Goal: Information Seeking & Learning: Learn about a topic

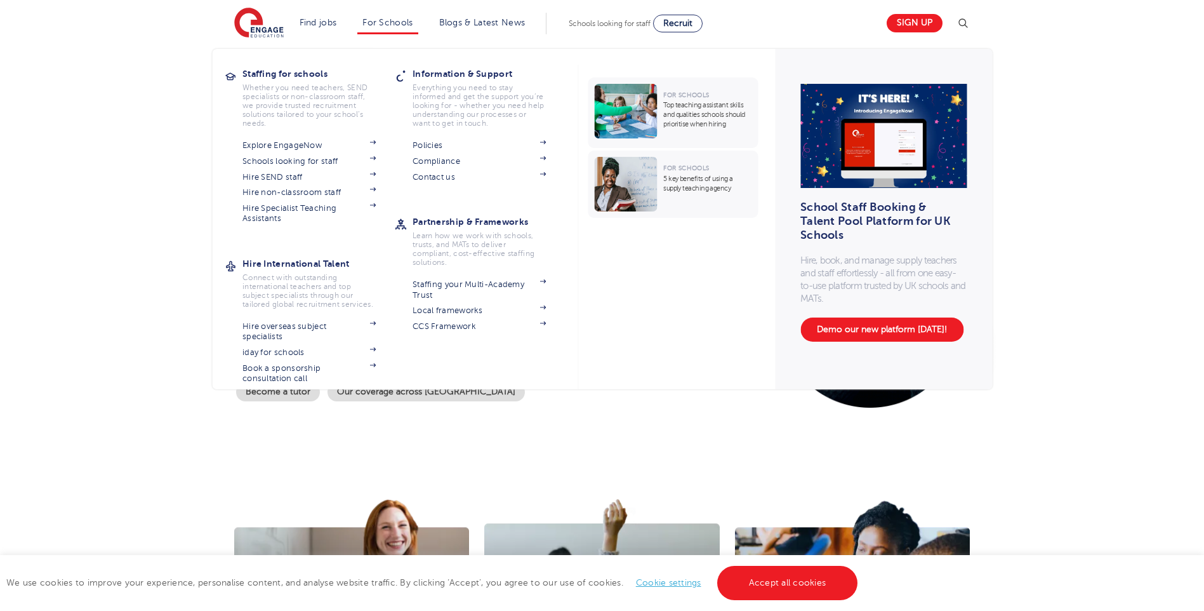
click at [364, 30] on li "For Schools Staffing for schools Whether you need teachers, SEND specialists or…" at bounding box center [387, 24] width 60 height 22
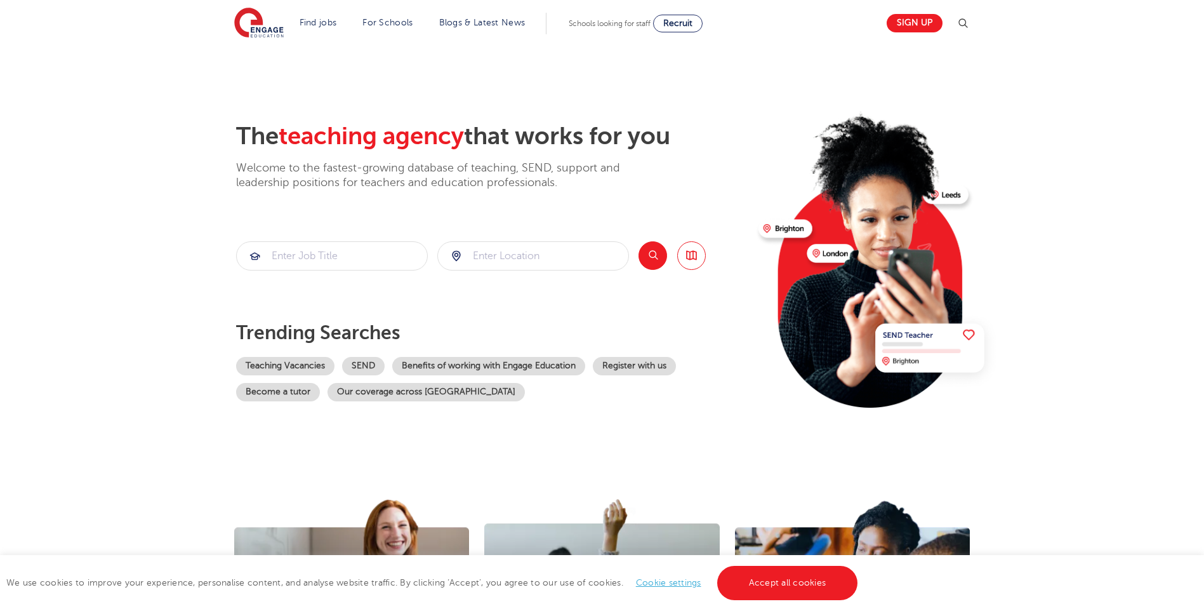
click at [204, 256] on section "The teaching agency that works for you Welcome to the fastest-growing database …" at bounding box center [602, 255] width 1204 height 419
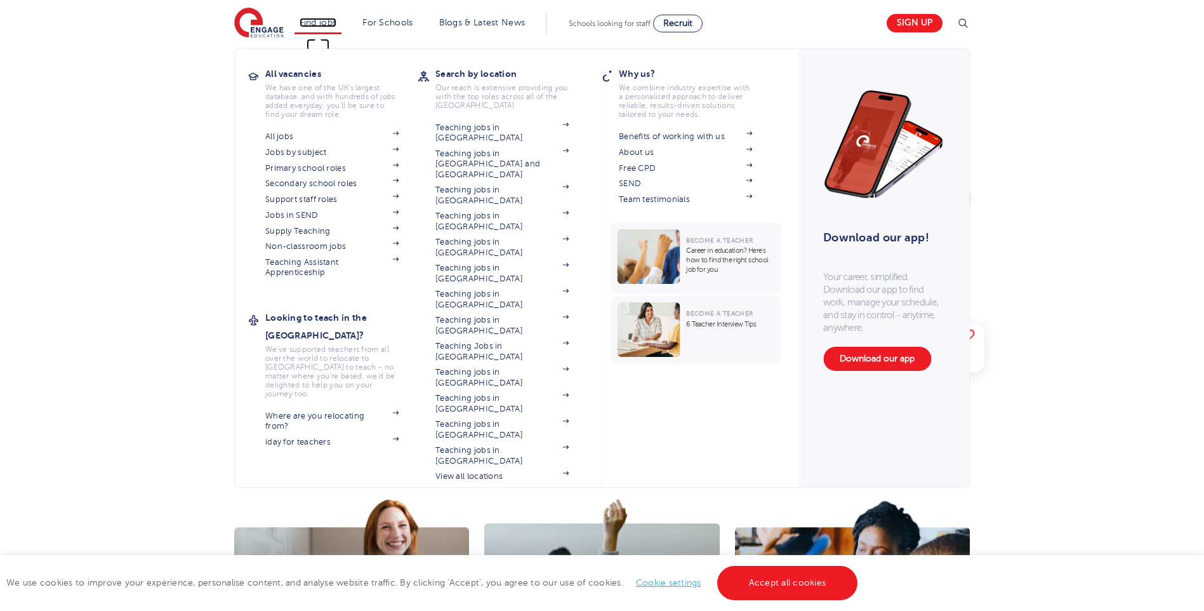
click at [331, 25] on link "Find jobs" at bounding box center [318, 23] width 37 height 10
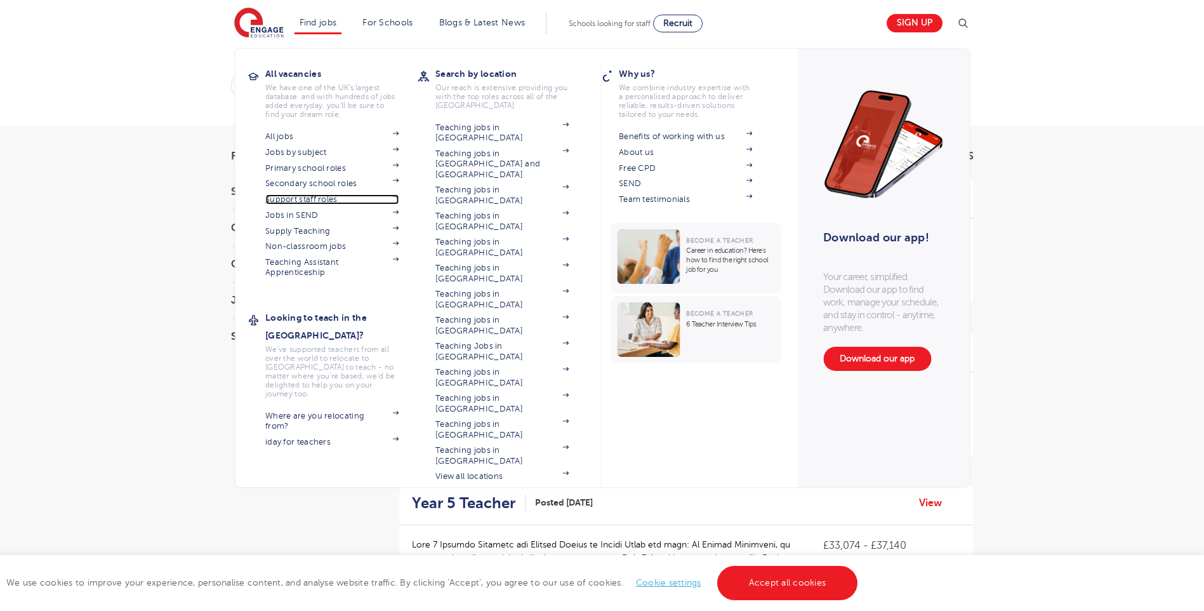
click at [326, 199] on link "Support staff roles" at bounding box center [331, 199] width 133 height 10
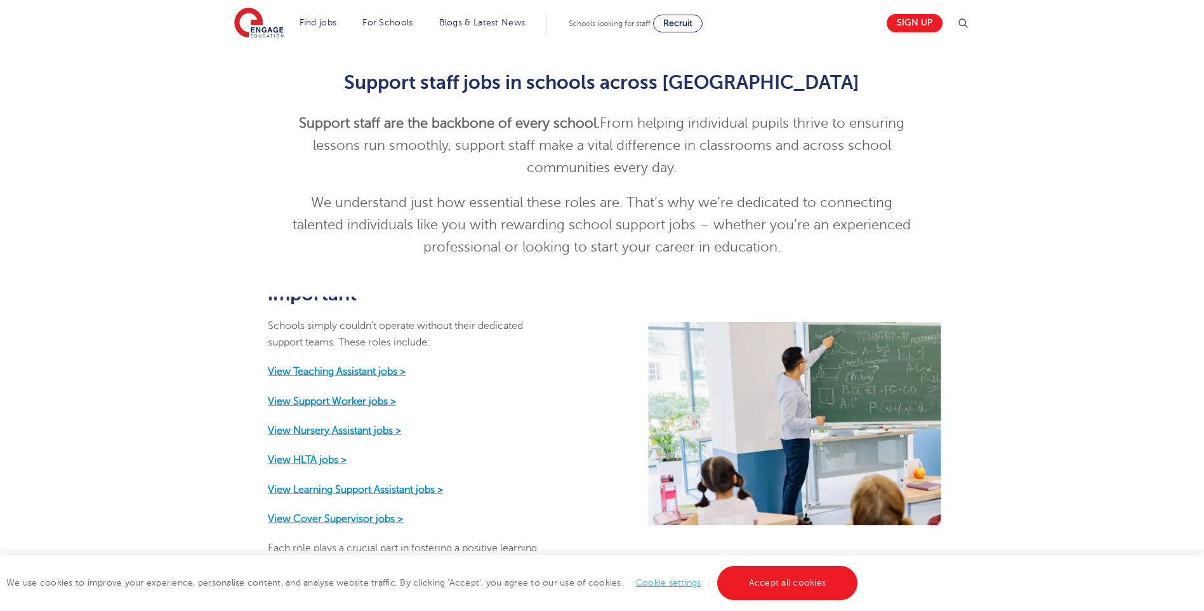
scroll to position [127, 0]
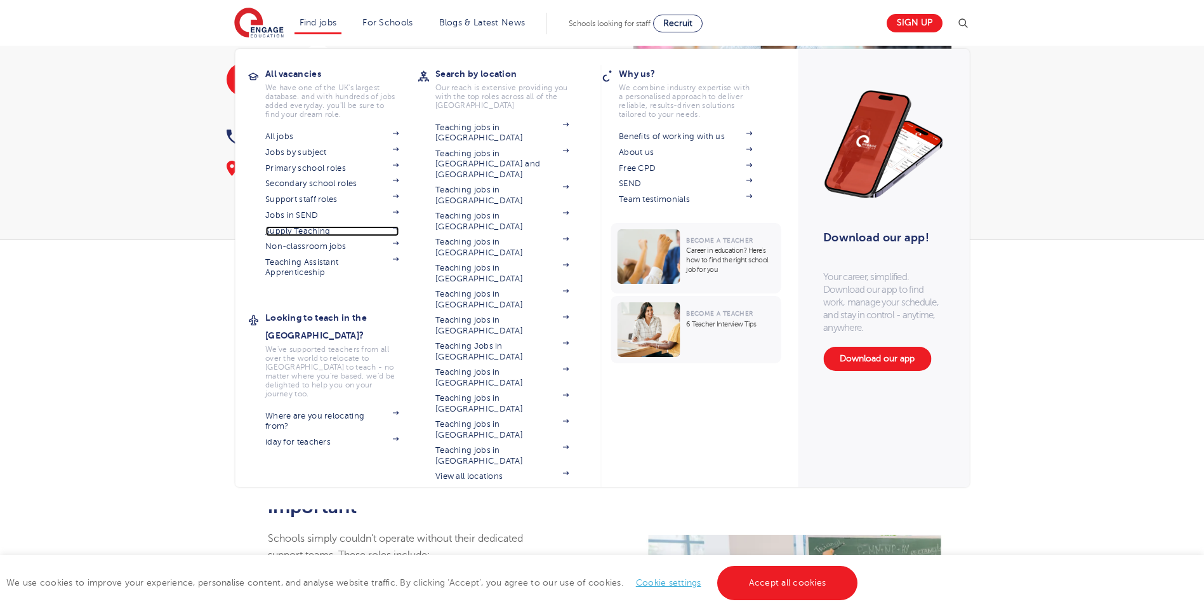
click at [326, 233] on link "Supply Teaching" at bounding box center [331, 231] width 133 height 10
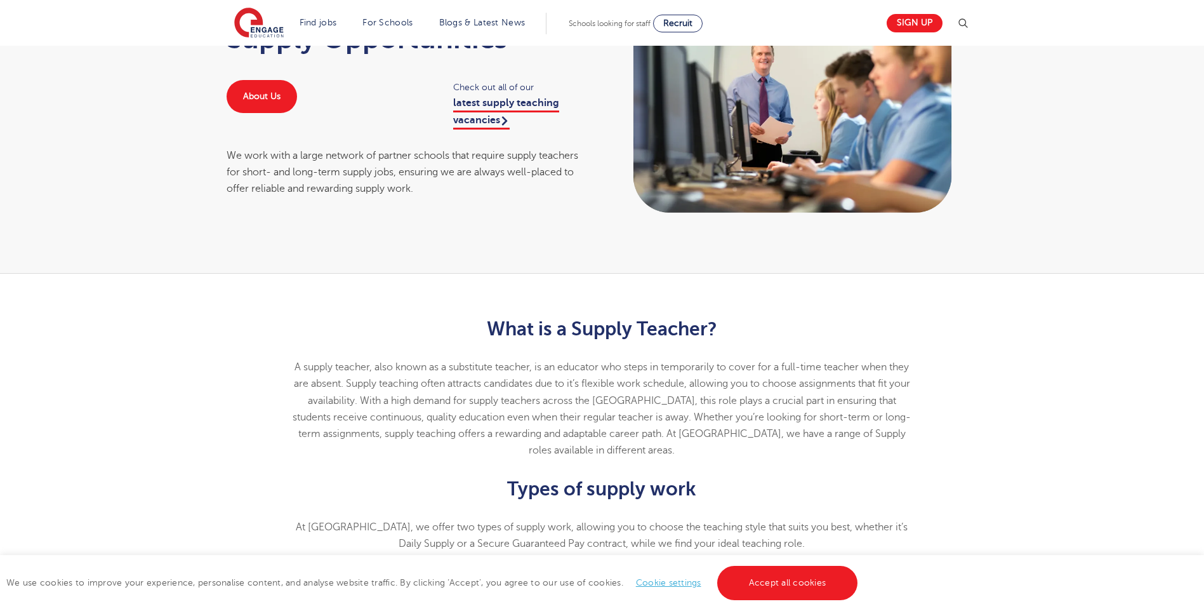
scroll to position [254, 0]
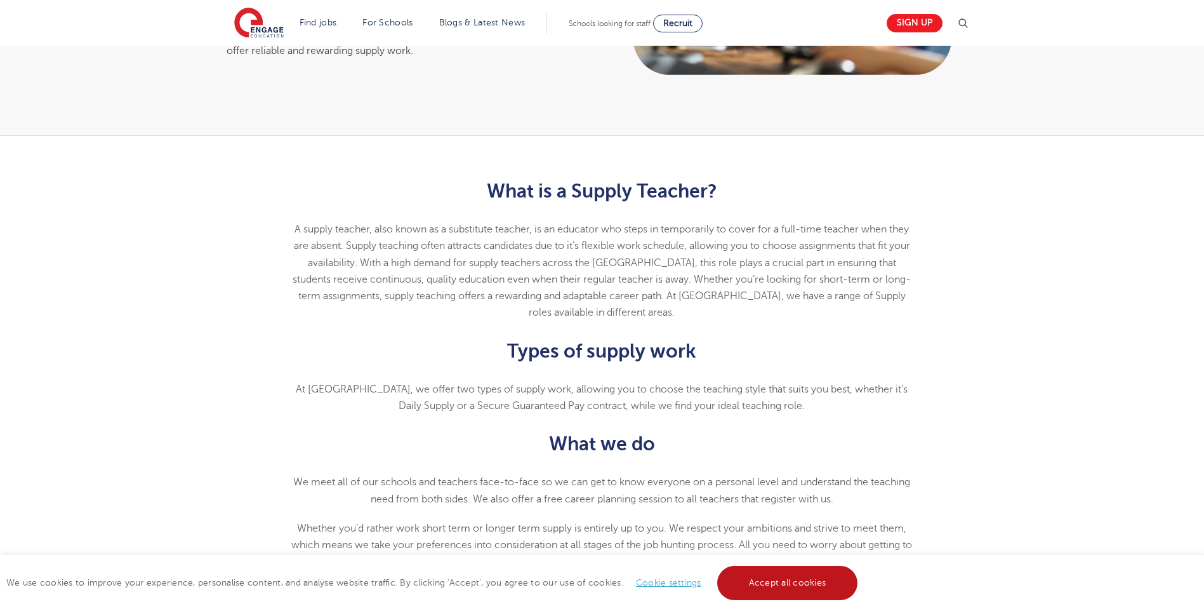
click at [800, 575] on link "Accept all cookies" at bounding box center [787, 583] width 141 height 34
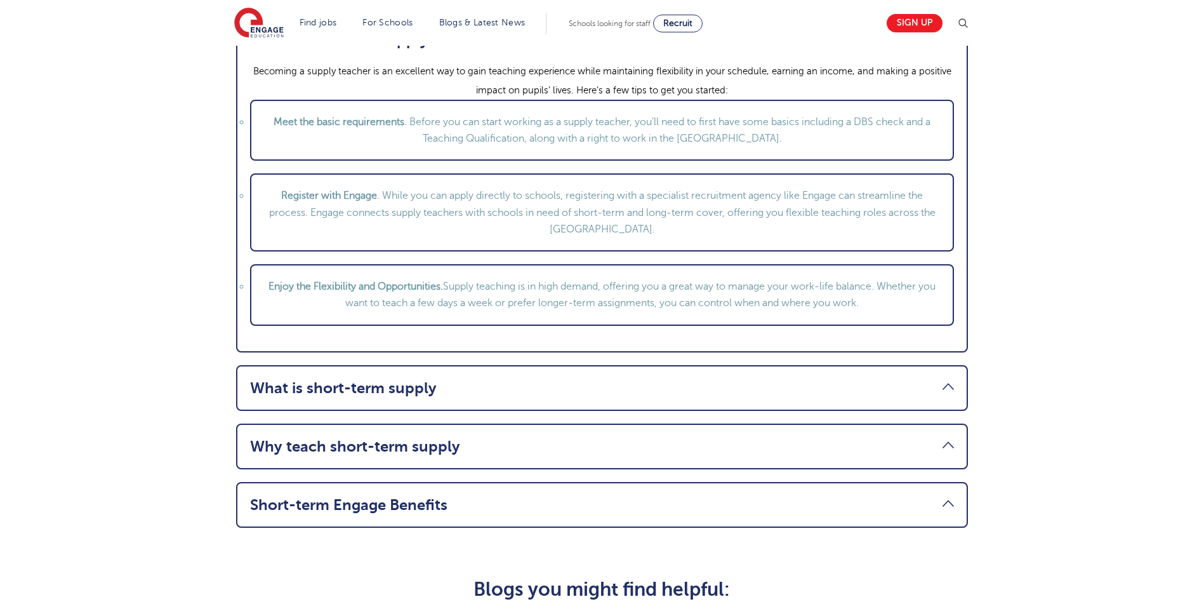
scroll to position [1523, 0]
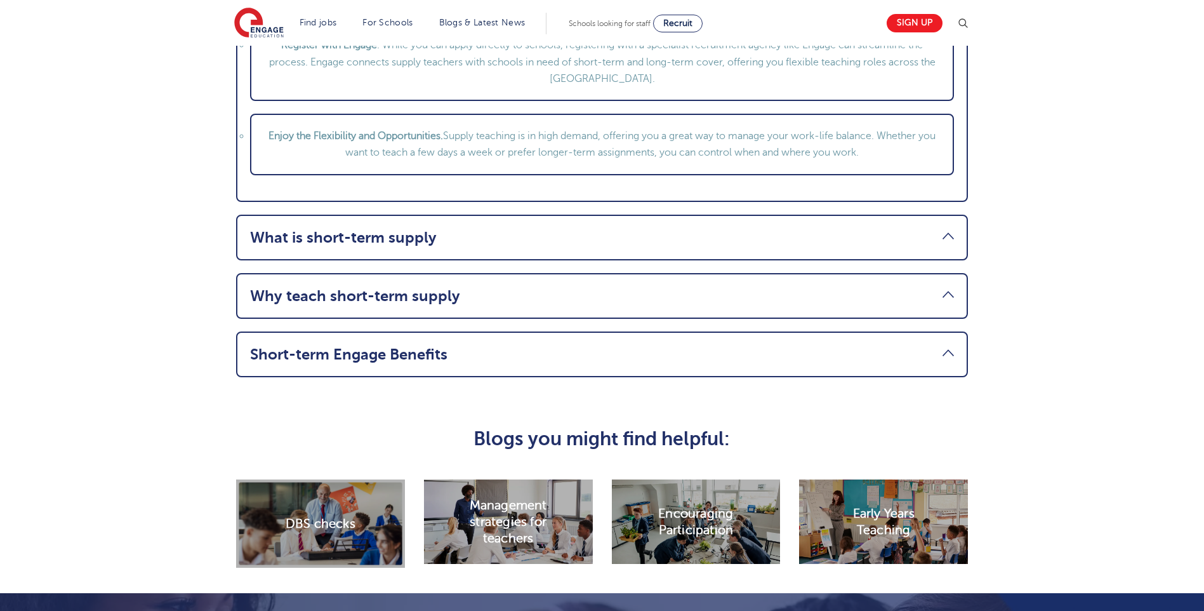
click at [443, 319] on li "Why teach short-term supply Short-term supply gives you the flexibility to take…" at bounding box center [602, 296] width 732 height 46
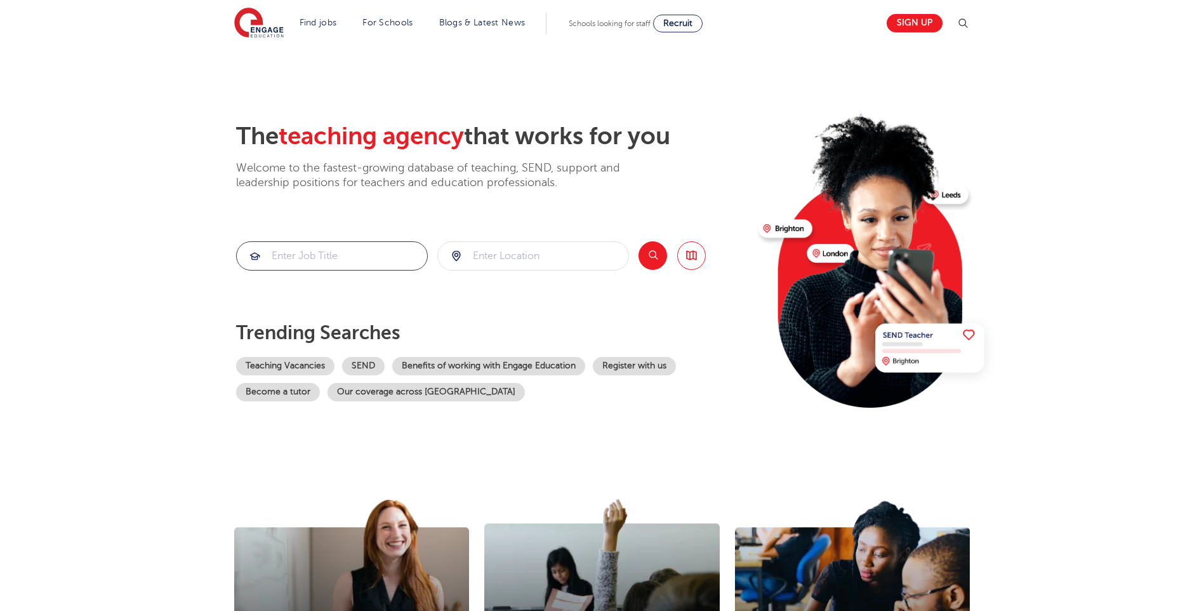
click at [317, 248] on input "search" at bounding box center [332, 256] width 190 height 28
type input "c"
type input "LSA"
click button "Submit" at bounding box center [0, 0] width 0 height 0
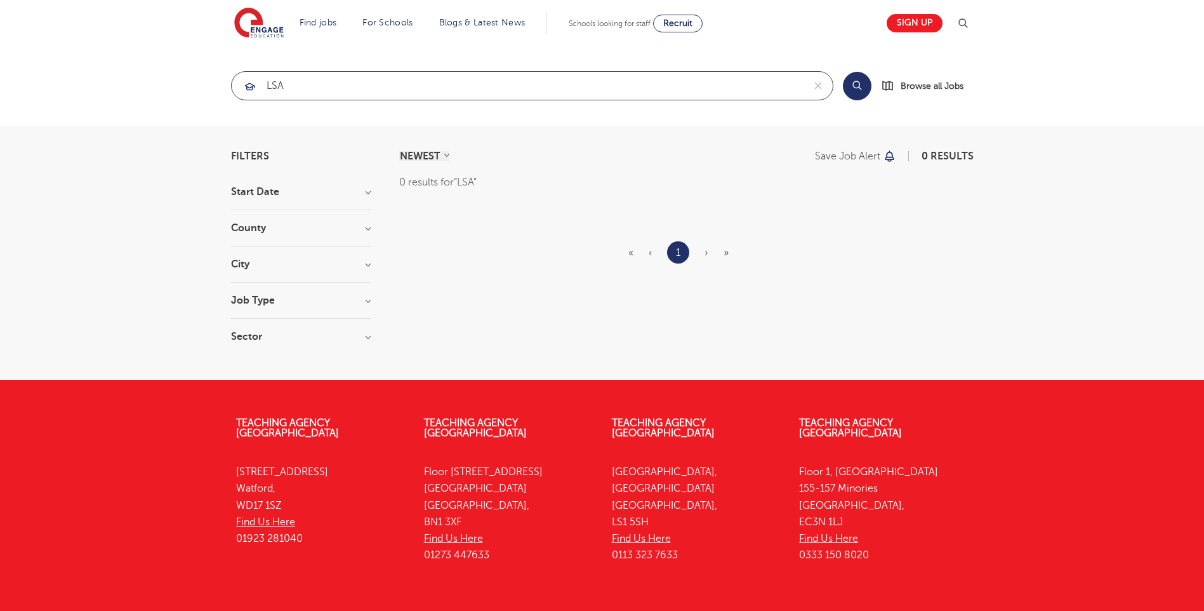
click at [322, 95] on input "LSA" at bounding box center [518, 86] width 572 height 28
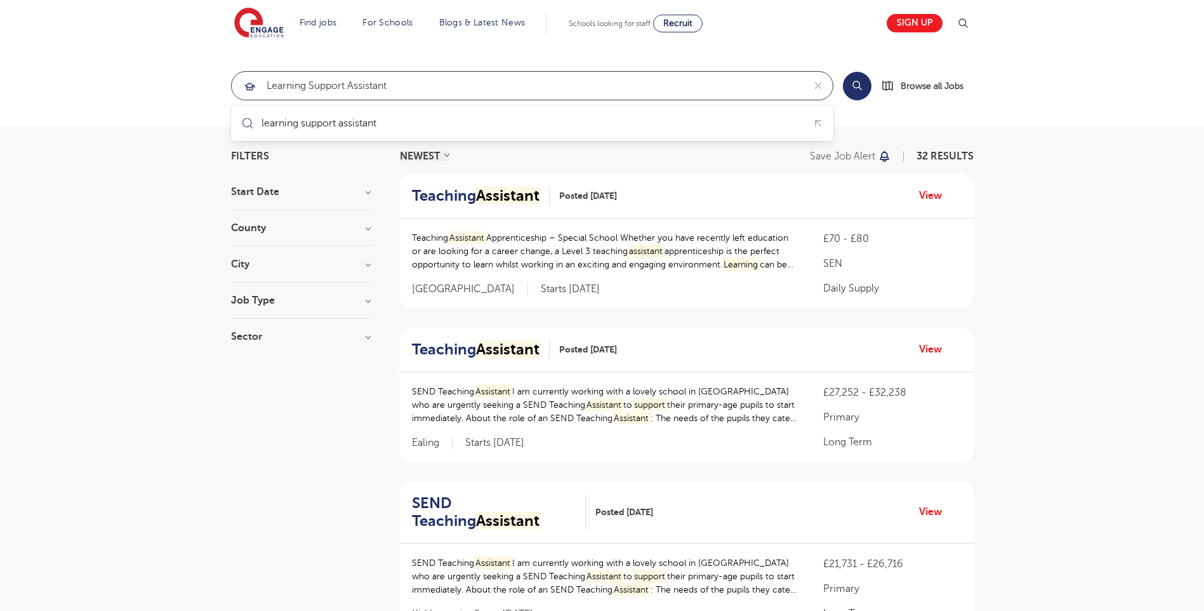
click button "Submit" at bounding box center [0, 0] width 0 height 0
click at [534, 86] on input "Learning support assistant" at bounding box center [518, 86] width 572 height 28
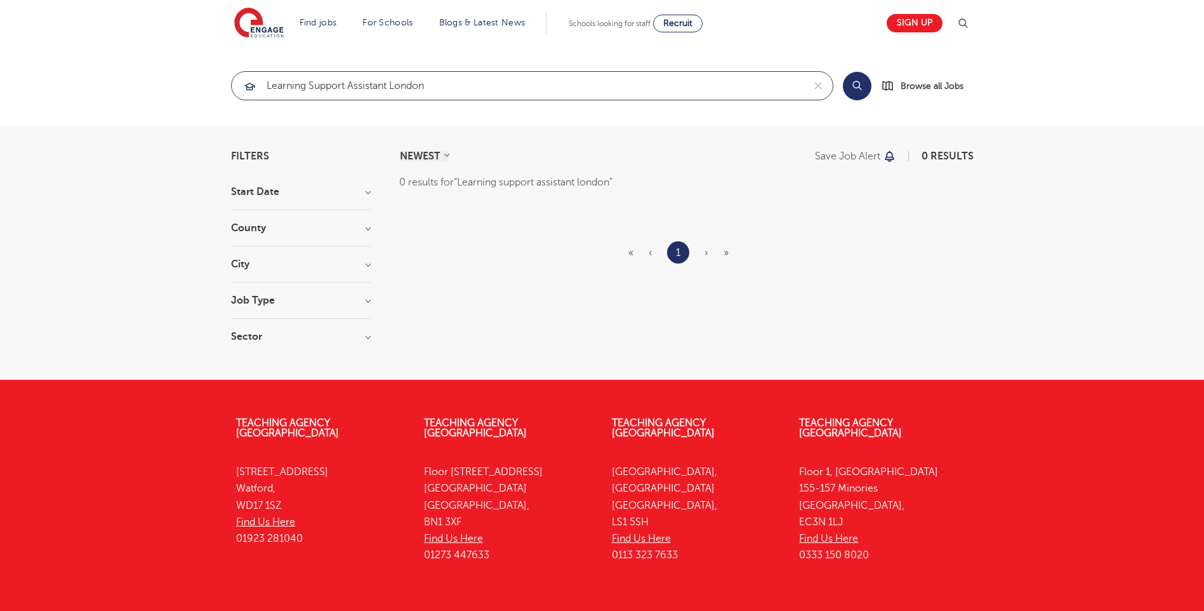
click button "Submit" at bounding box center [0, 0] width 0 height 0
click at [507, 95] on input "Learning support assistant london" at bounding box center [518, 86] width 572 height 28
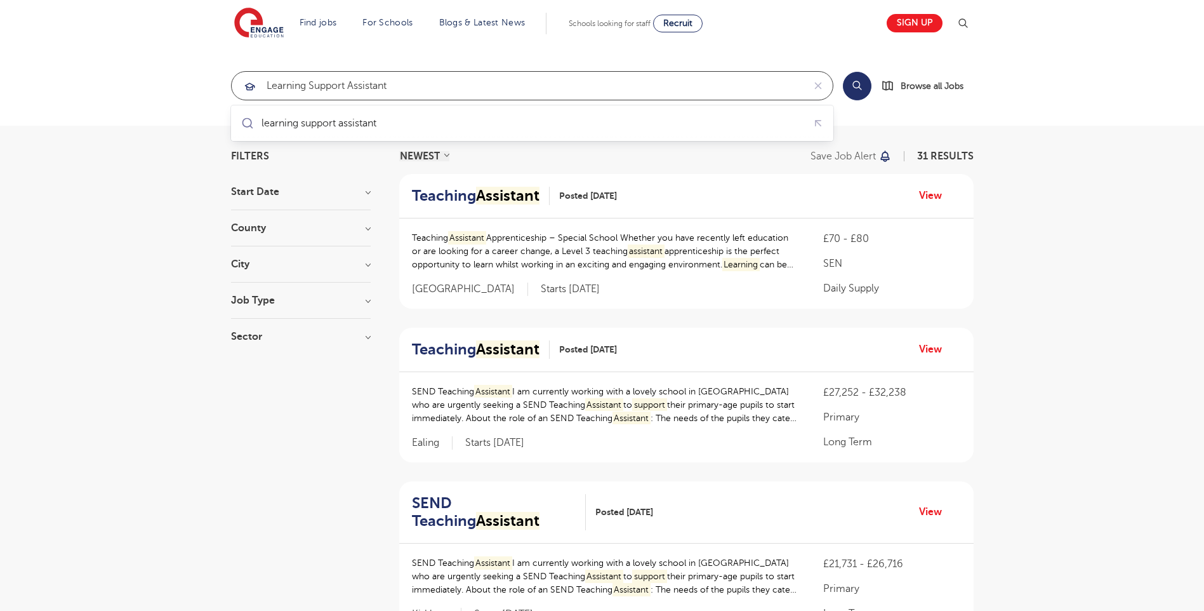
type input "Learning support assistant"
click at [369, 263] on h3 "City" at bounding box center [301, 264] width 140 height 10
click at [328, 232] on h3 "County" at bounding box center [301, 228] width 140 height 10
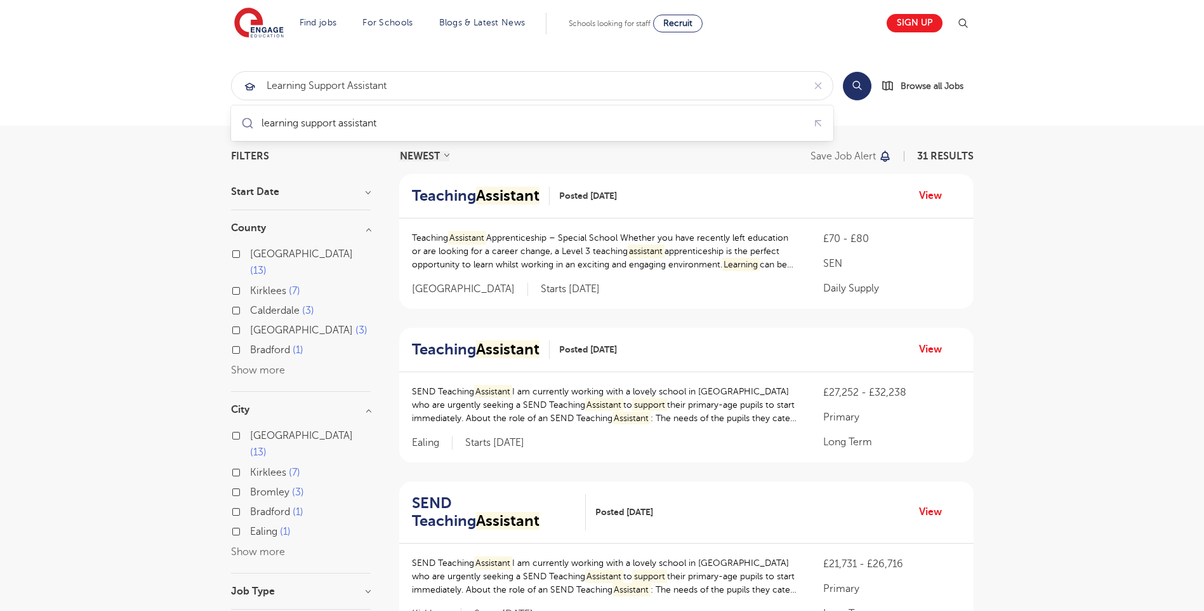
click at [250, 324] on input "London 3" at bounding box center [254, 328] width 8 height 8
checkbox input "true"
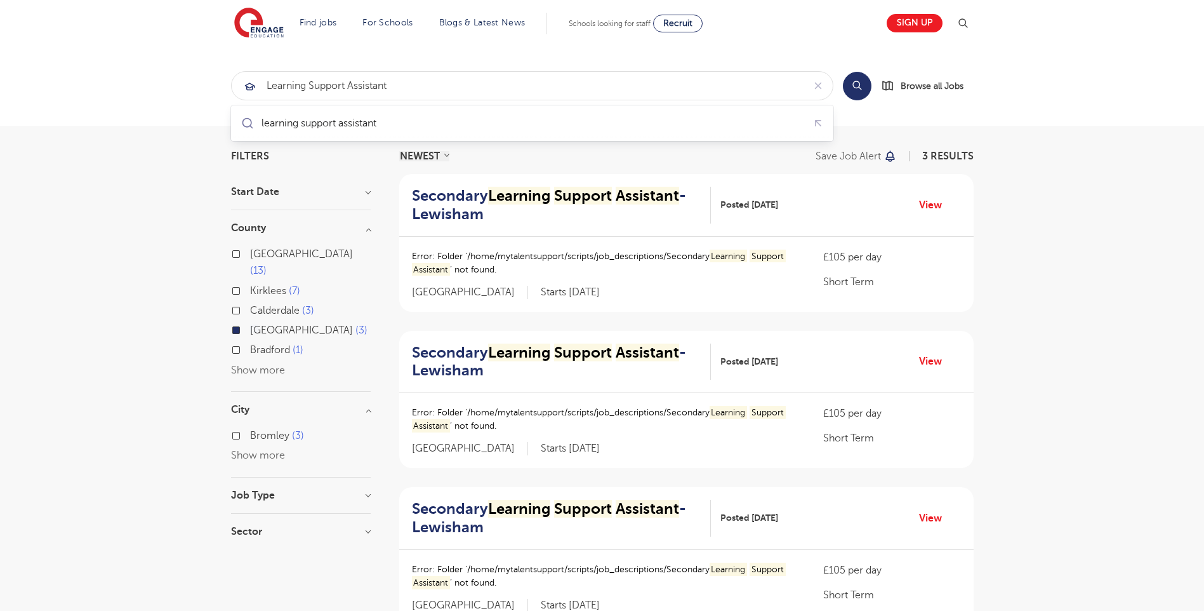
click at [0, 357] on html "Find jobs All vacancies We have one of the UK's largest database. and with hund…" at bounding box center [602, 557] width 1204 height 1114
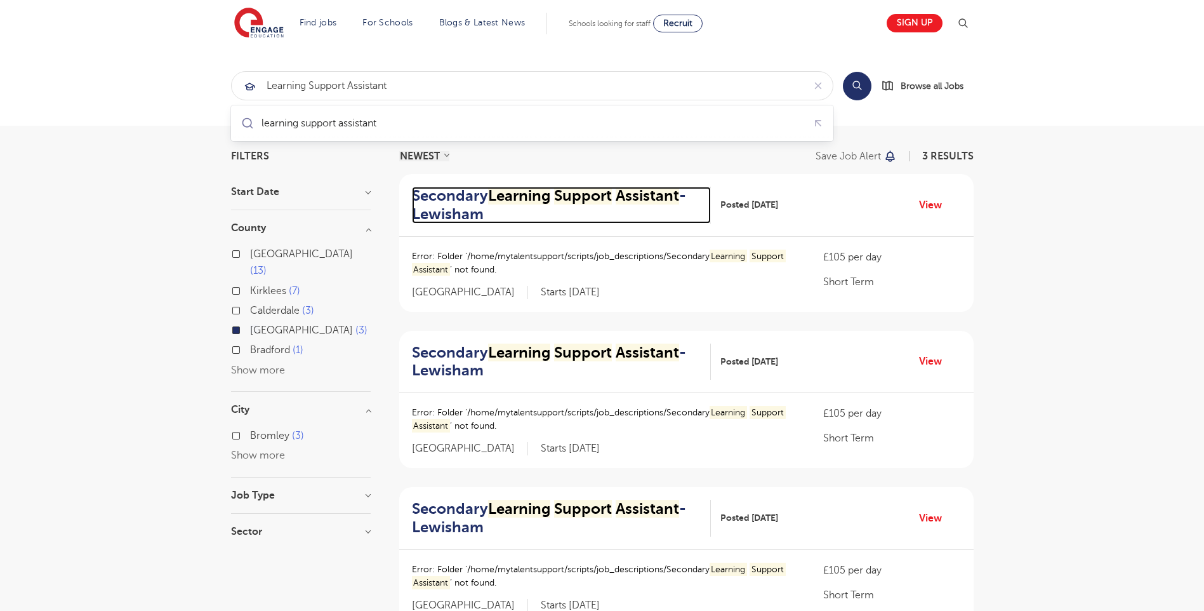
click at [531, 195] on mark "Learning" at bounding box center [519, 196] width 62 height 18
